Goal: Information Seeking & Learning: Learn about a topic

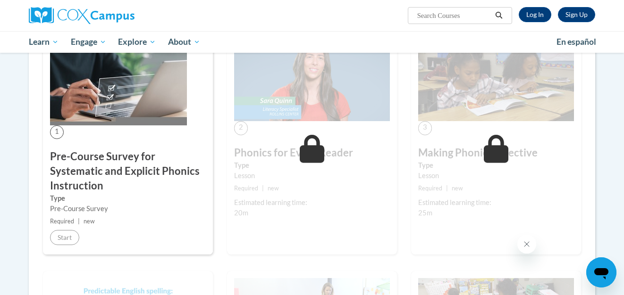
scroll to position [264, 0]
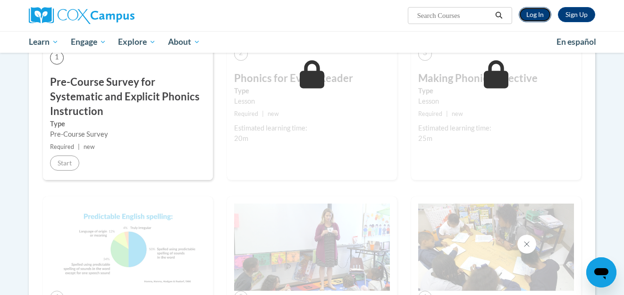
click at [536, 15] on link "Log In" at bounding box center [535, 14] width 33 height 15
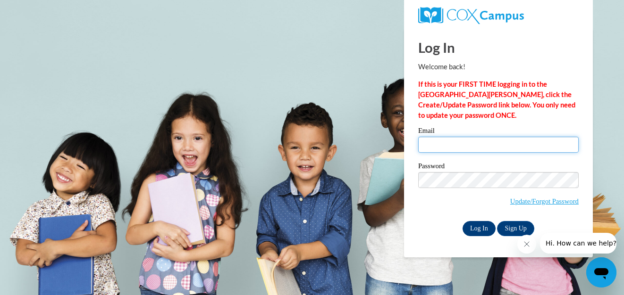
type input "shapeman@sasd.net"
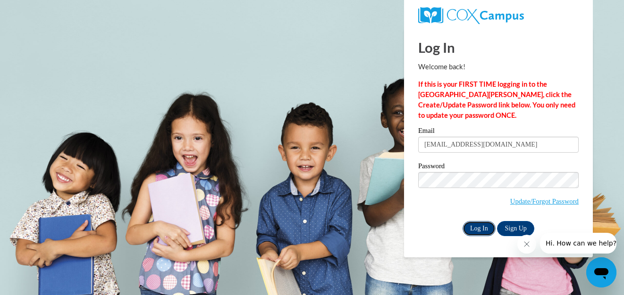
click at [479, 230] on input "Log In" at bounding box center [478, 228] width 33 height 15
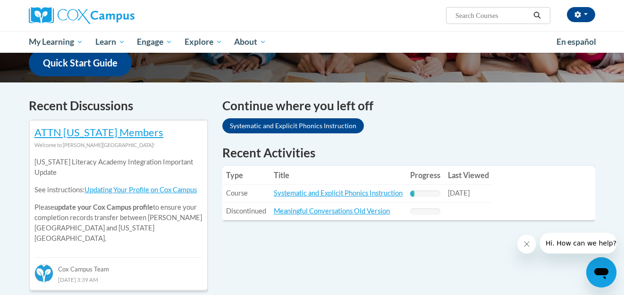
scroll to position [250, 0]
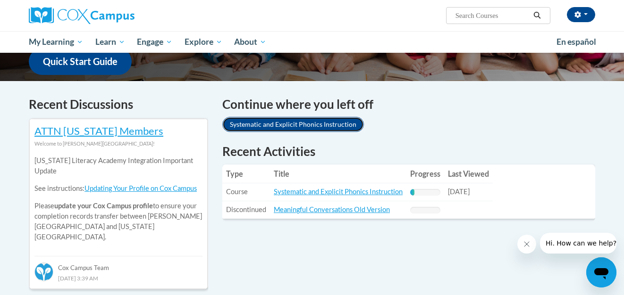
click at [311, 122] on link "Systematic and Explicit Phonics Instruction" at bounding box center [293, 124] width 142 height 15
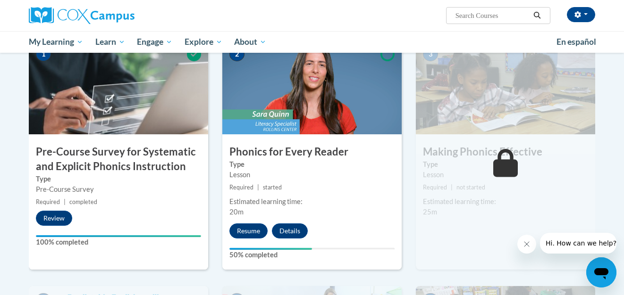
scroll to position [207, 0]
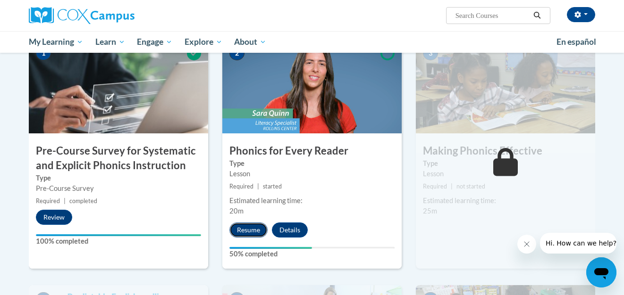
click at [244, 233] on button "Resume" at bounding box center [248, 230] width 38 height 15
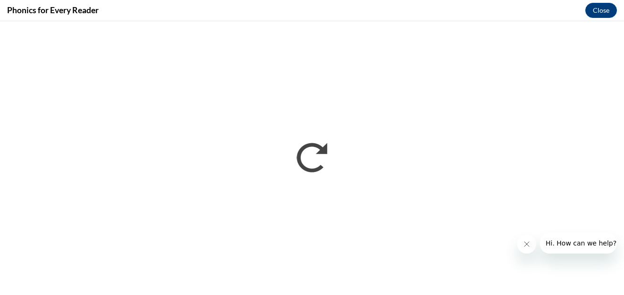
scroll to position [0, 0]
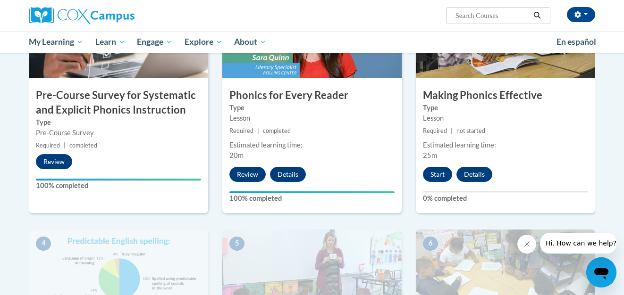
scroll to position [269, 0]
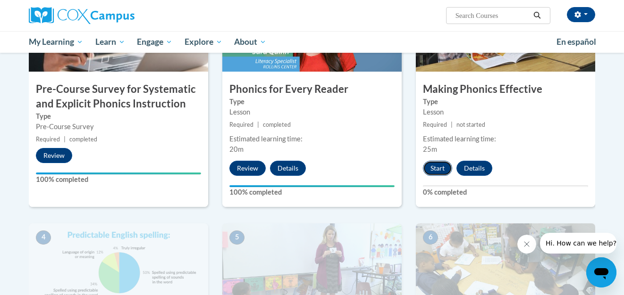
click at [439, 167] on button "Start" at bounding box center [437, 168] width 29 height 15
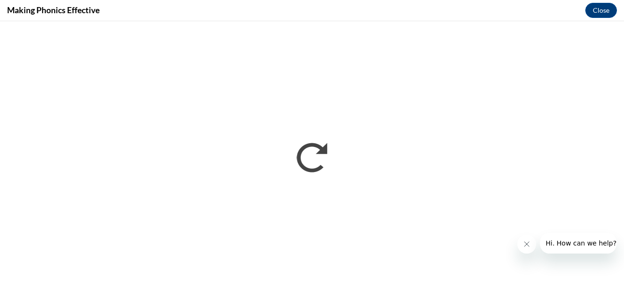
scroll to position [0, 0]
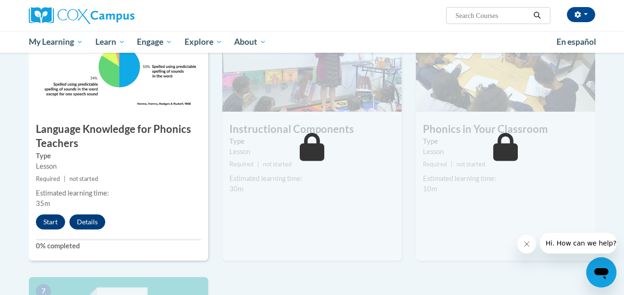
scroll to position [470, 0]
